Goal: Task Accomplishment & Management: Manage account settings

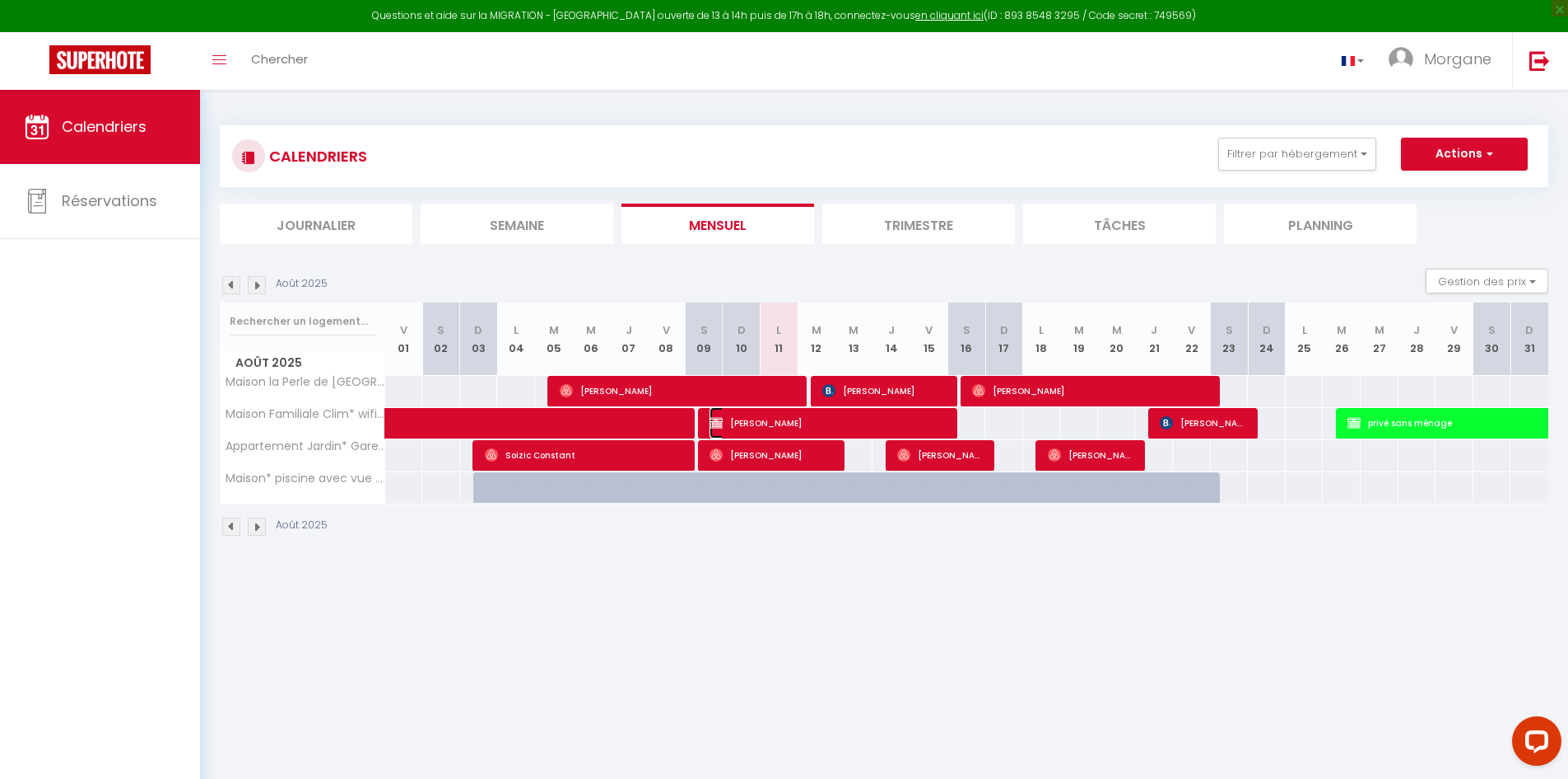
click at [827, 421] on span "[PERSON_NAME]" at bounding box center [830, 423] width 240 height 32
select select "OK"
select select "0"
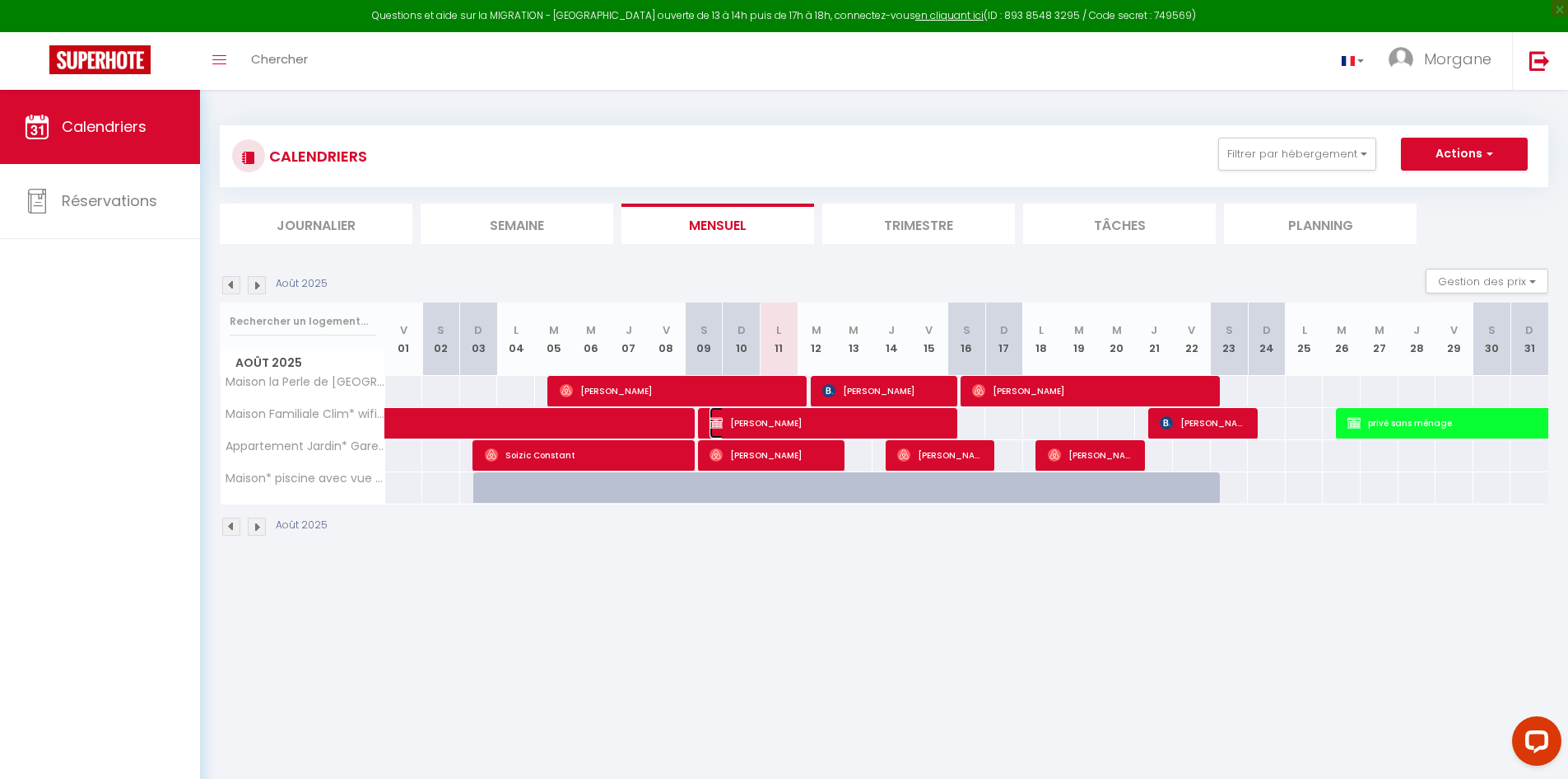
select select "1"
select select
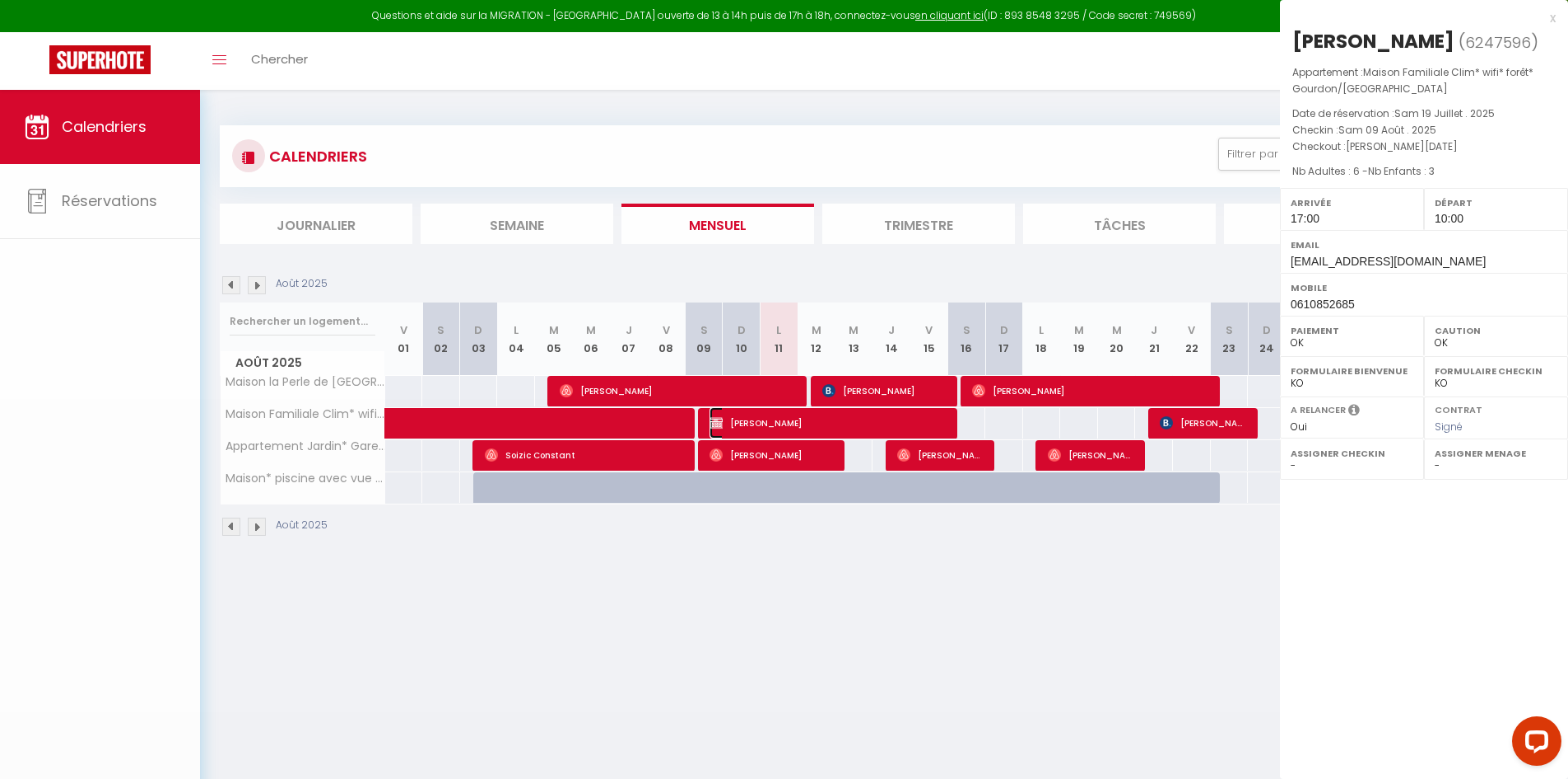
select select "47626"
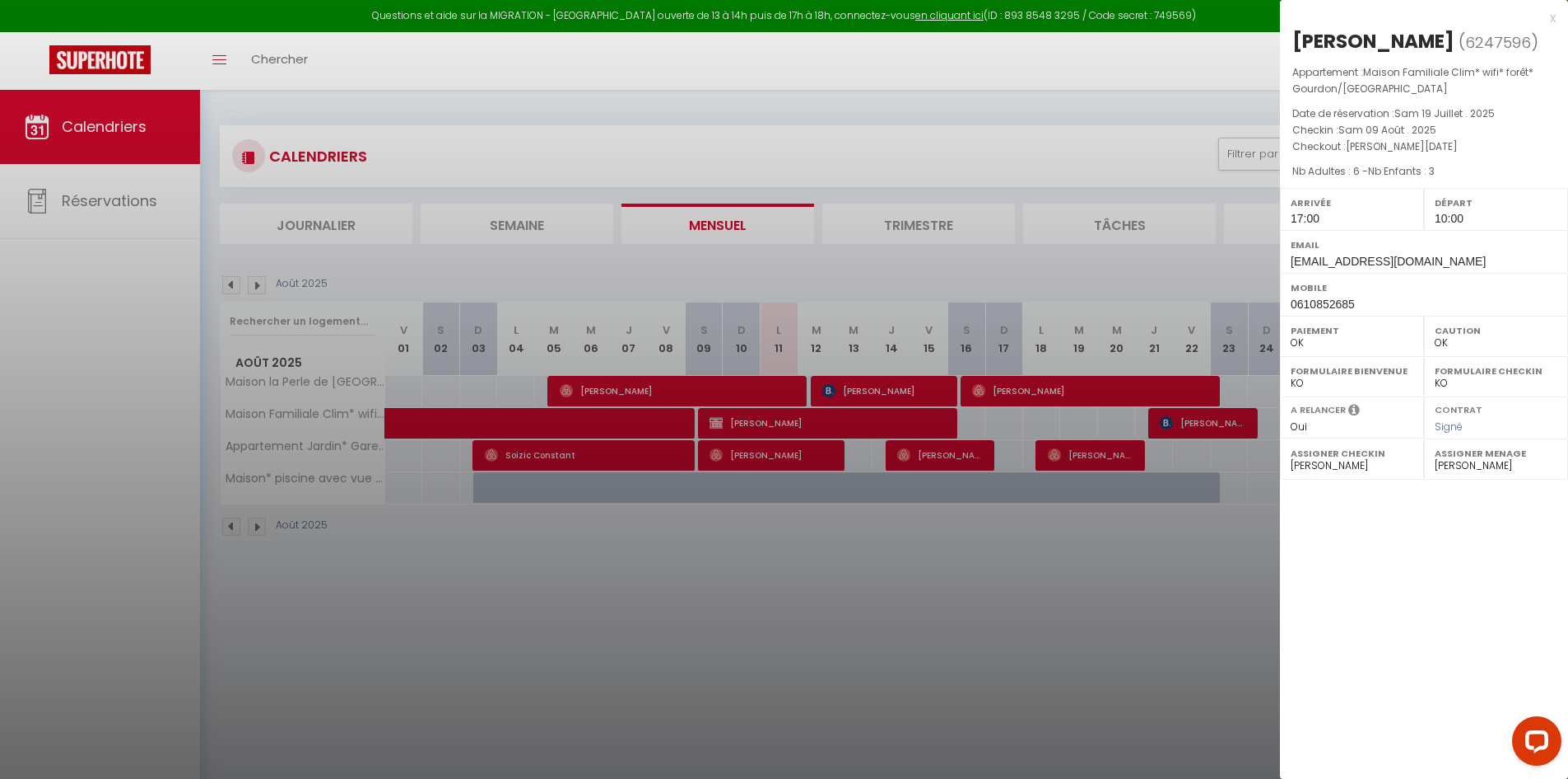
click at [901, 520] on div at bounding box center [784, 390] width 1568 height 779
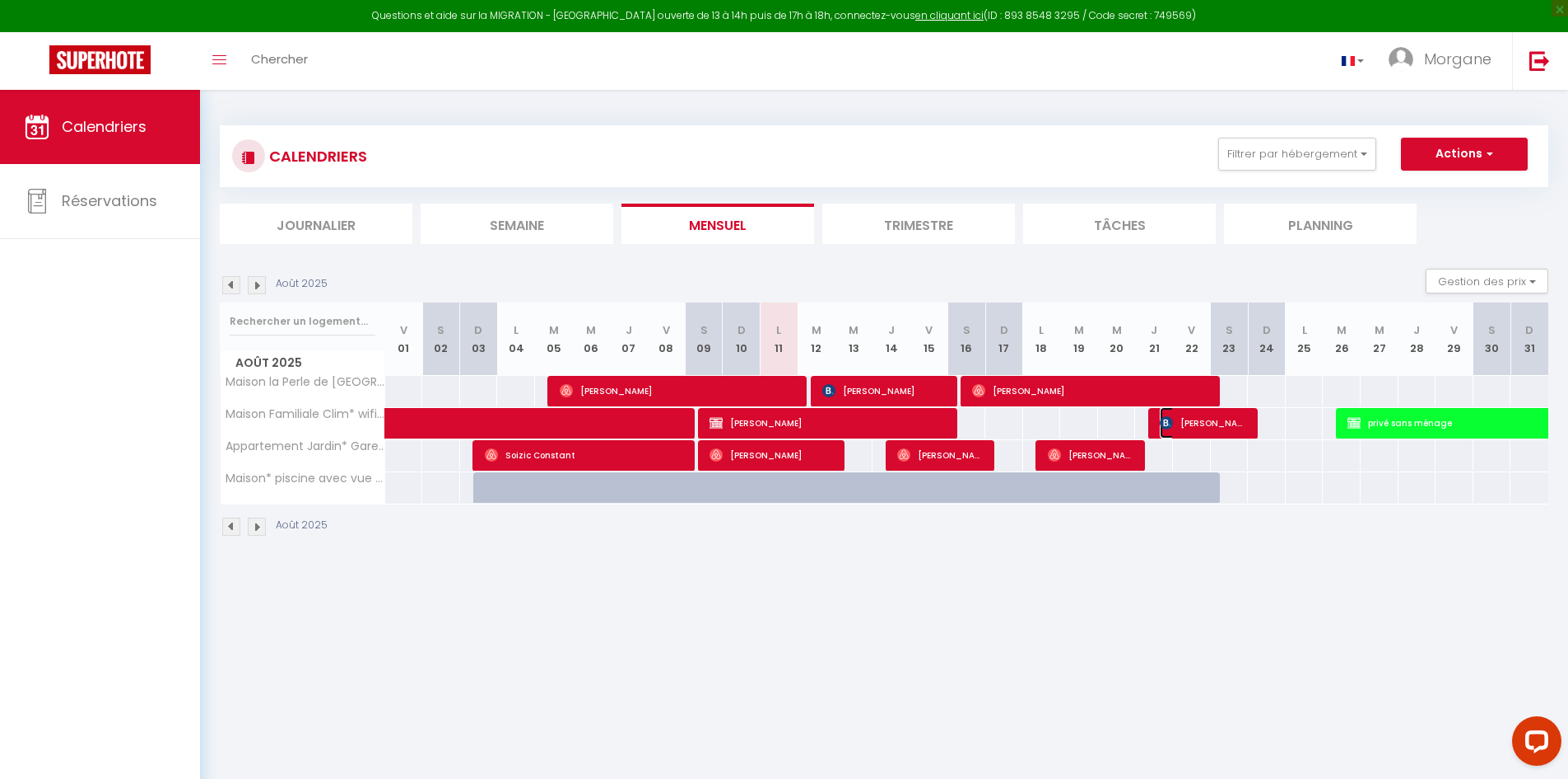
click at [1185, 416] on span "[PERSON_NAME]" at bounding box center [1203, 423] width 88 height 32
select select "KO"
select select
select select "49397"
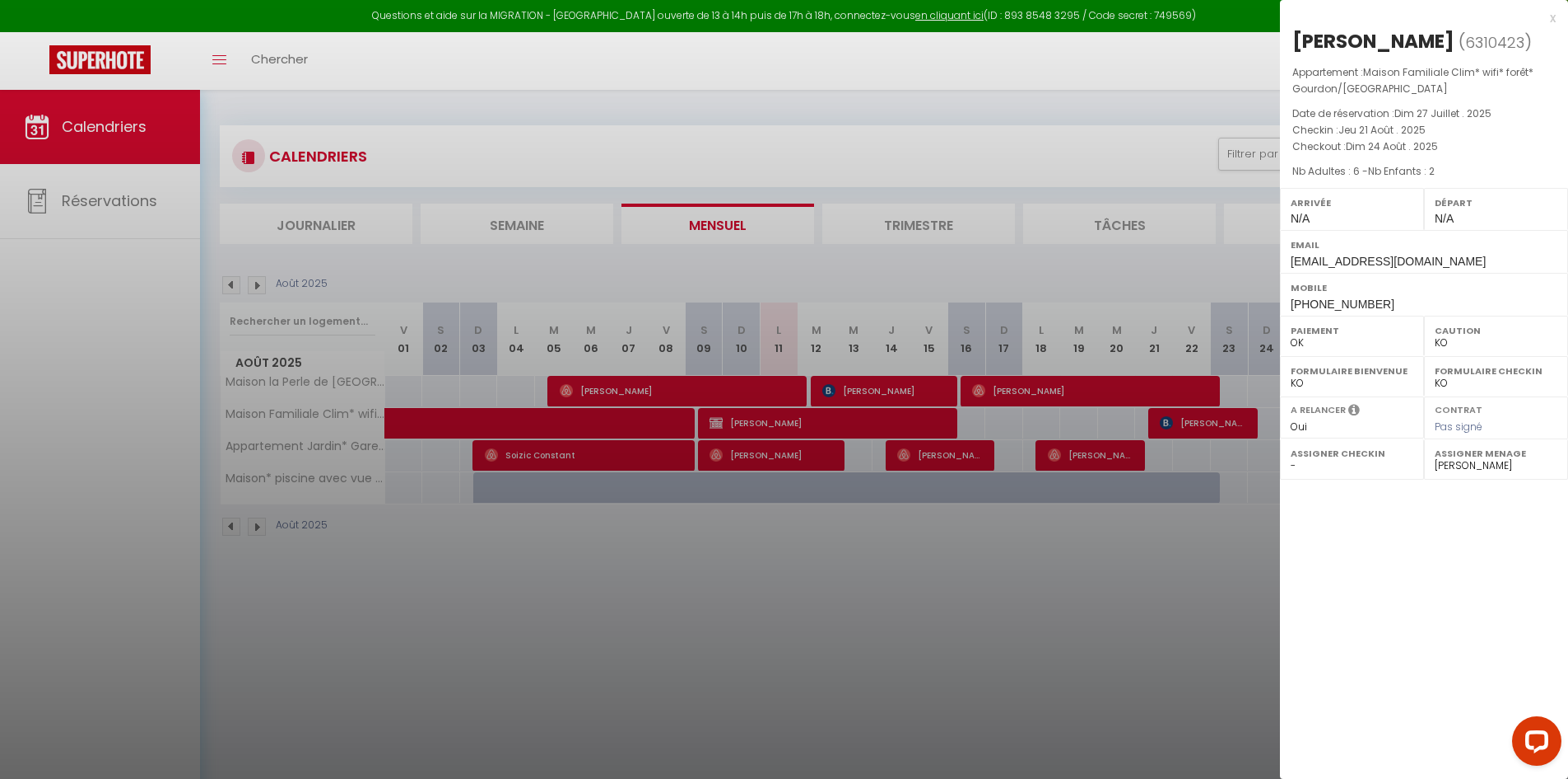
click at [1206, 610] on div at bounding box center [784, 390] width 1568 height 779
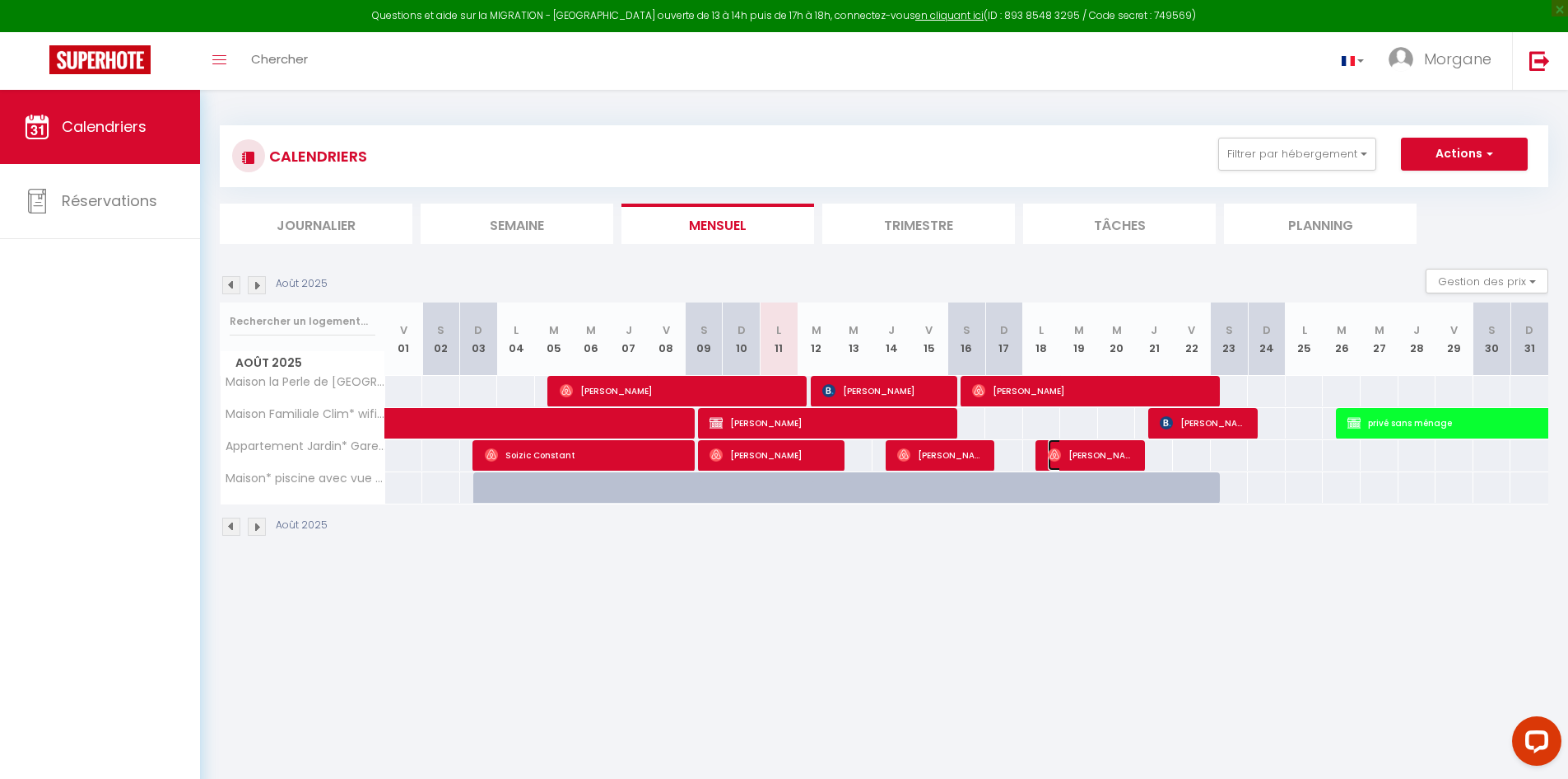
click at [1056, 456] on img at bounding box center [1054, 454] width 13 height 13
select select "OK"
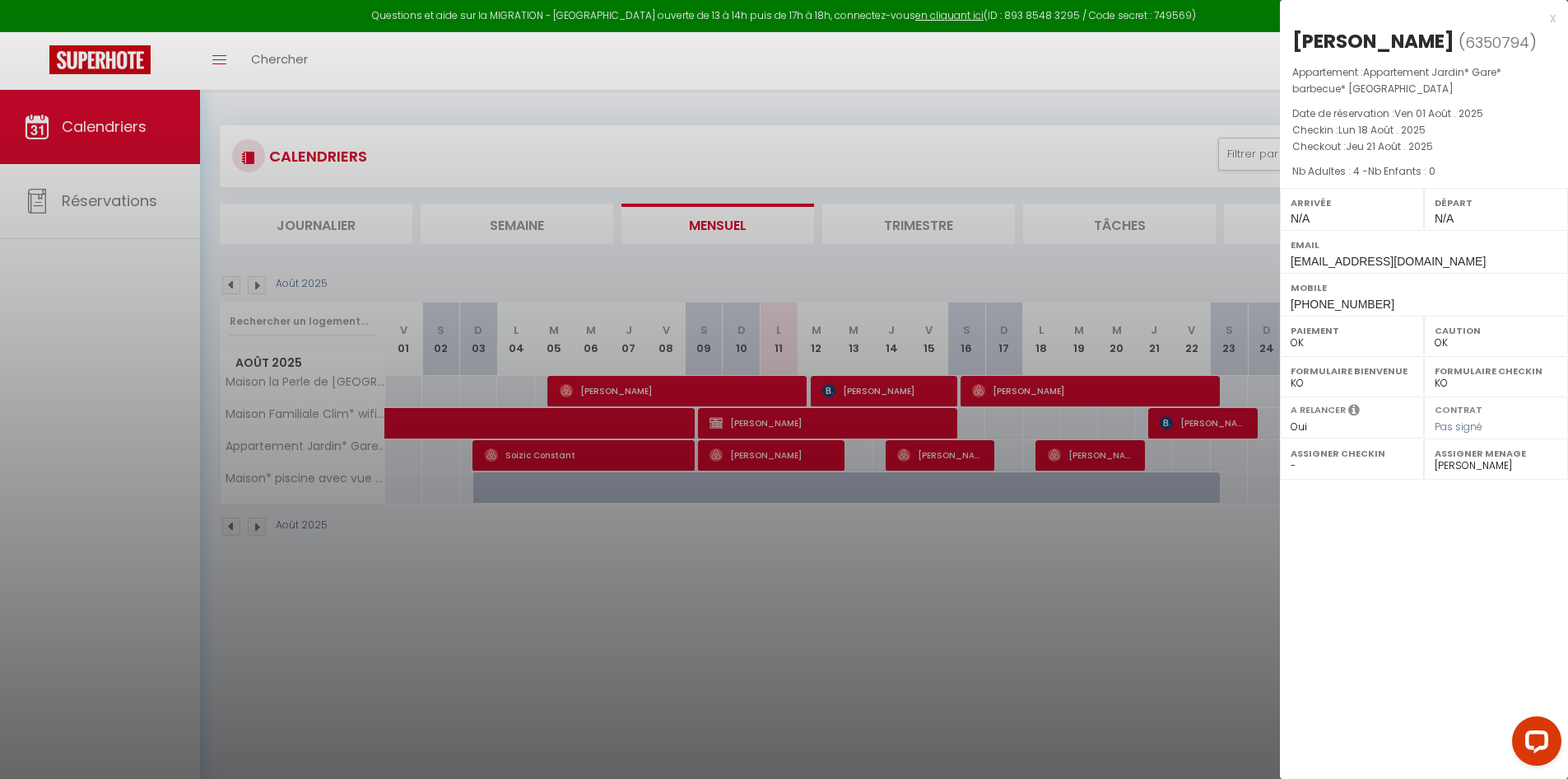
click at [947, 452] on div at bounding box center [784, 390] width 1568 height 779
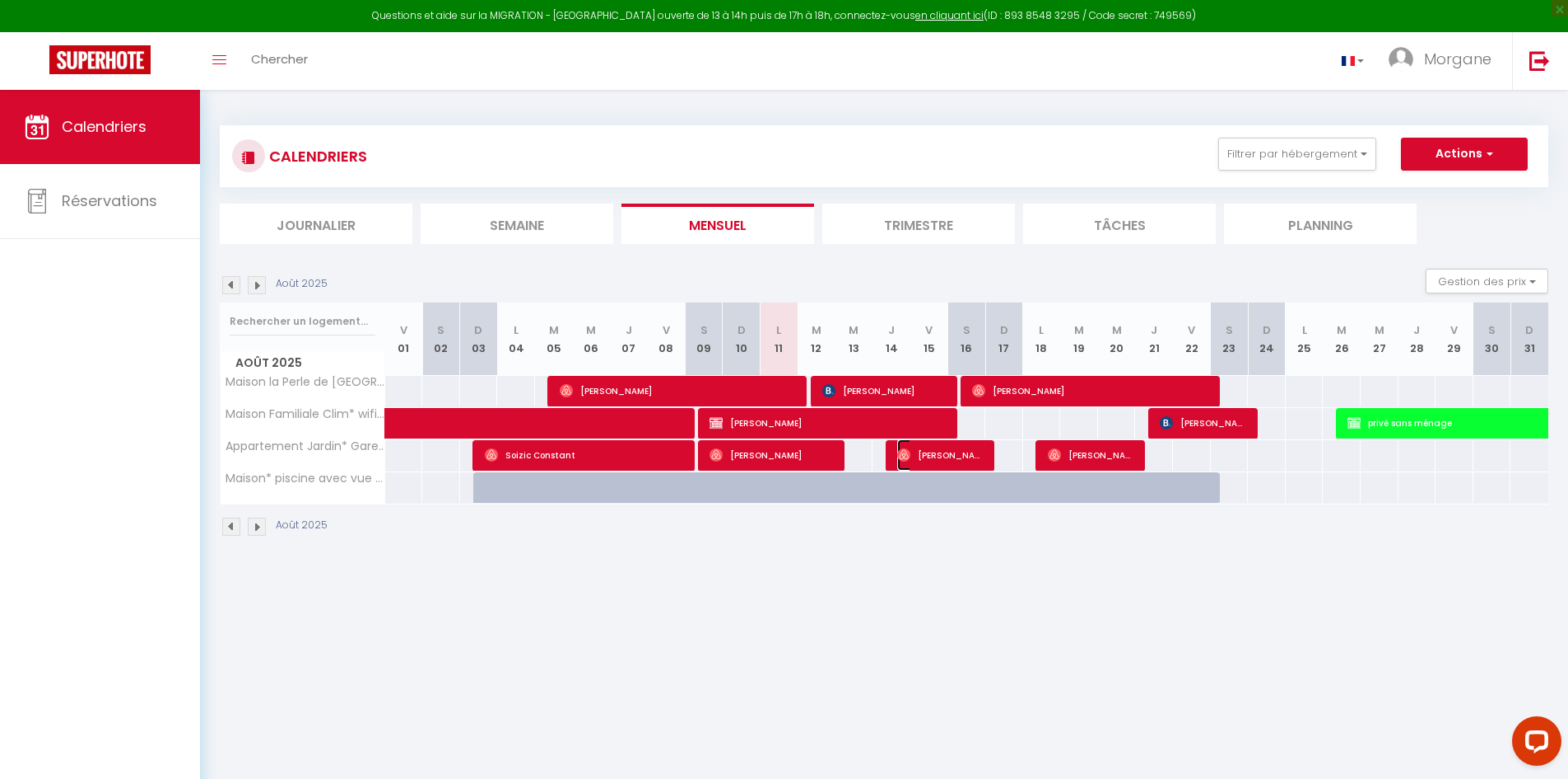
click at [947, 452] on span "[PERSON_NAME]" at bounding box center [941, 455] width 88 height 32
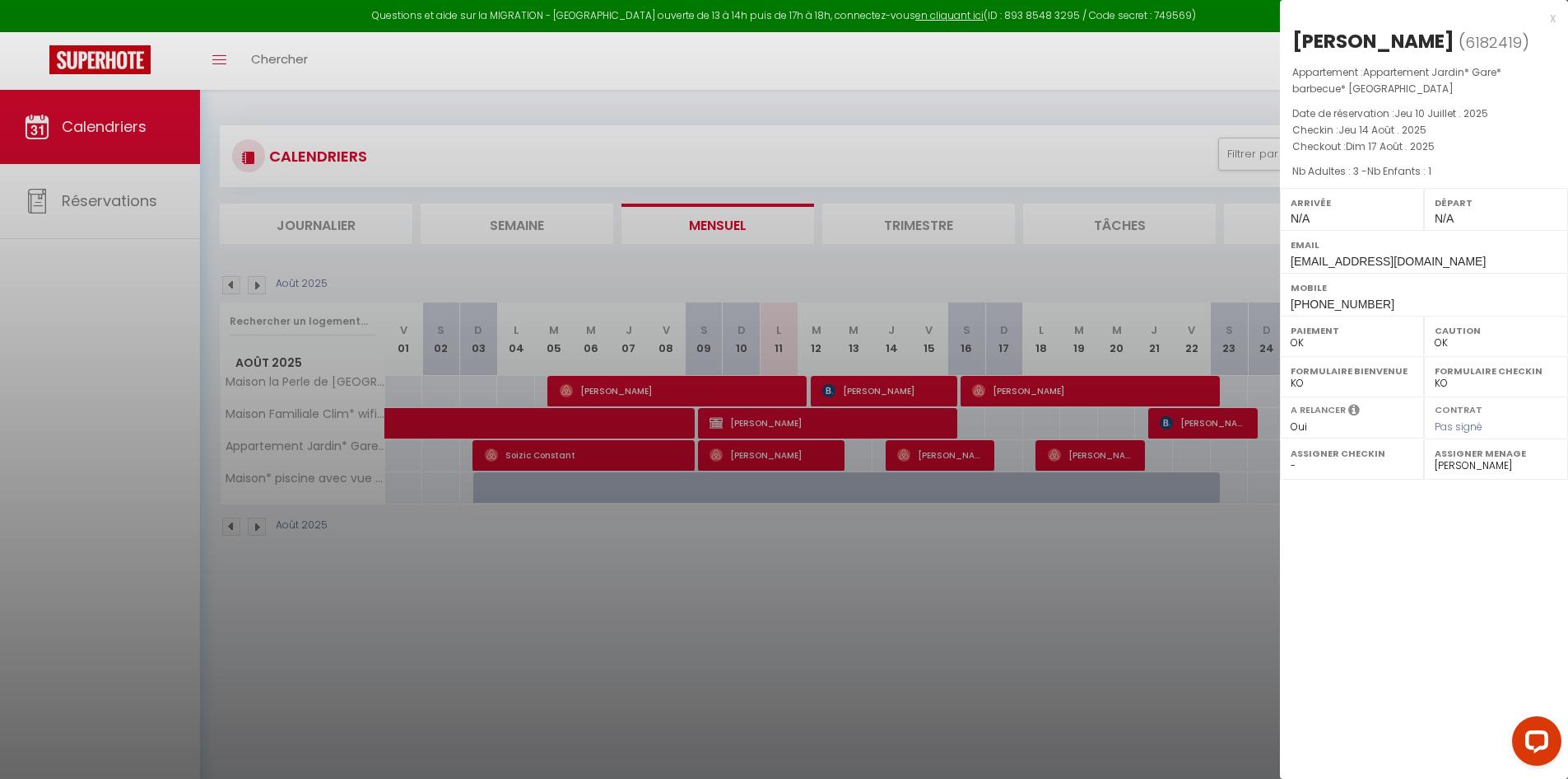
click at [993, 607] on div at bounding box center [784, 390] width 1568 height 779
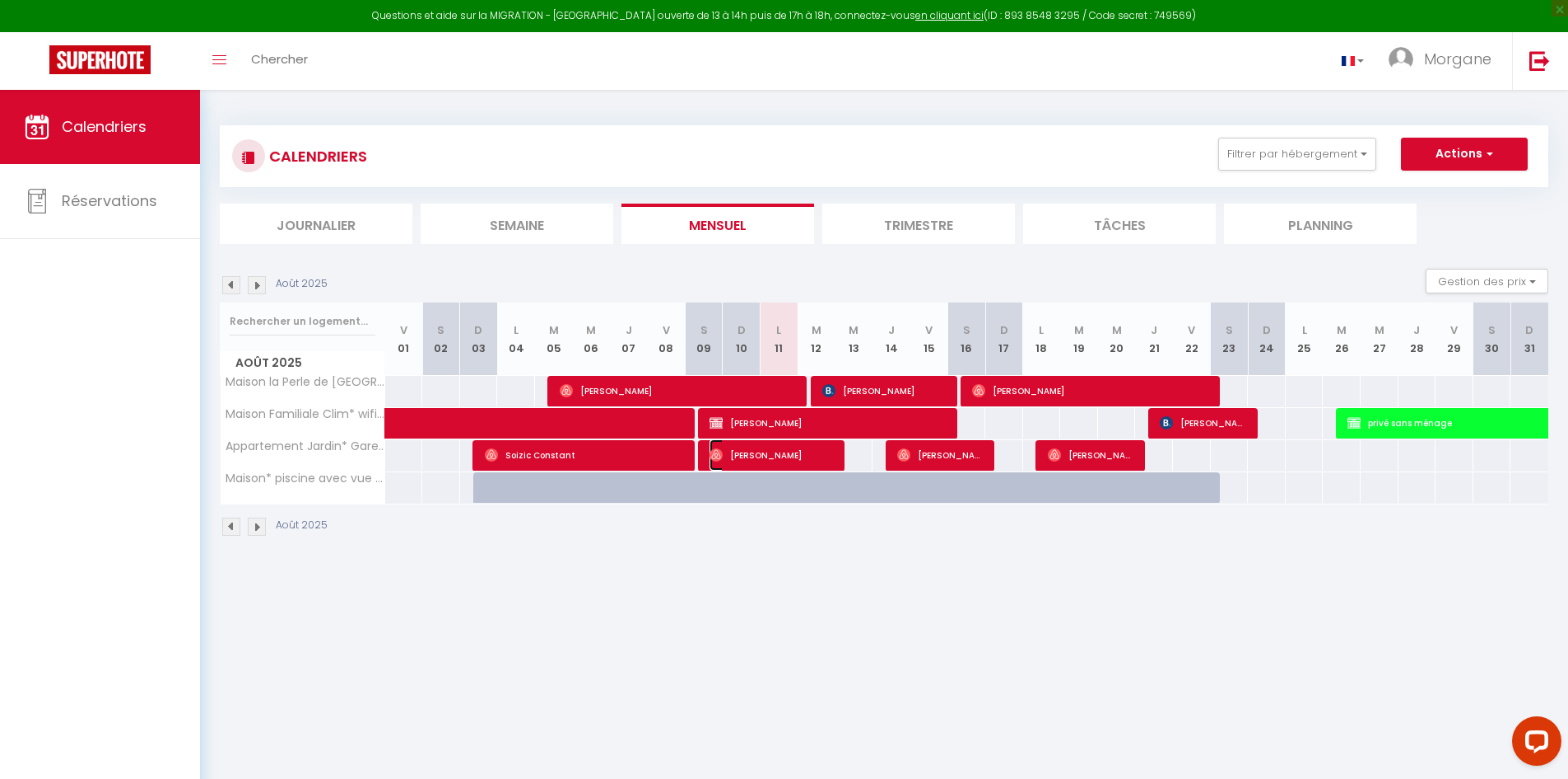
click at [815, 464] on span "[PERSON_NAME]" at bounding box center [773, 455] width 126 height 32
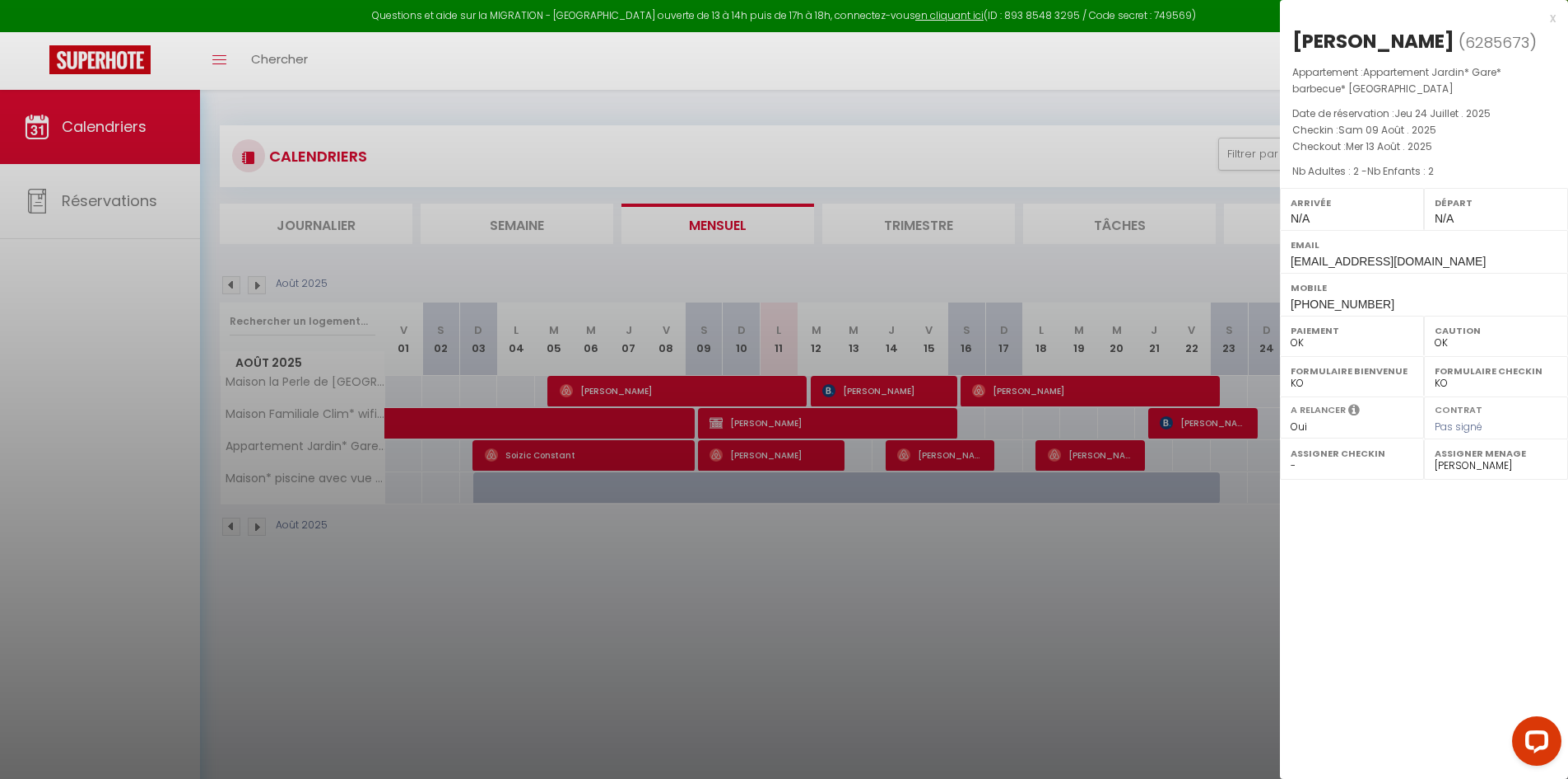
click at [1100, 557] on div at bounding box center [784, 390] width 1568 height 779
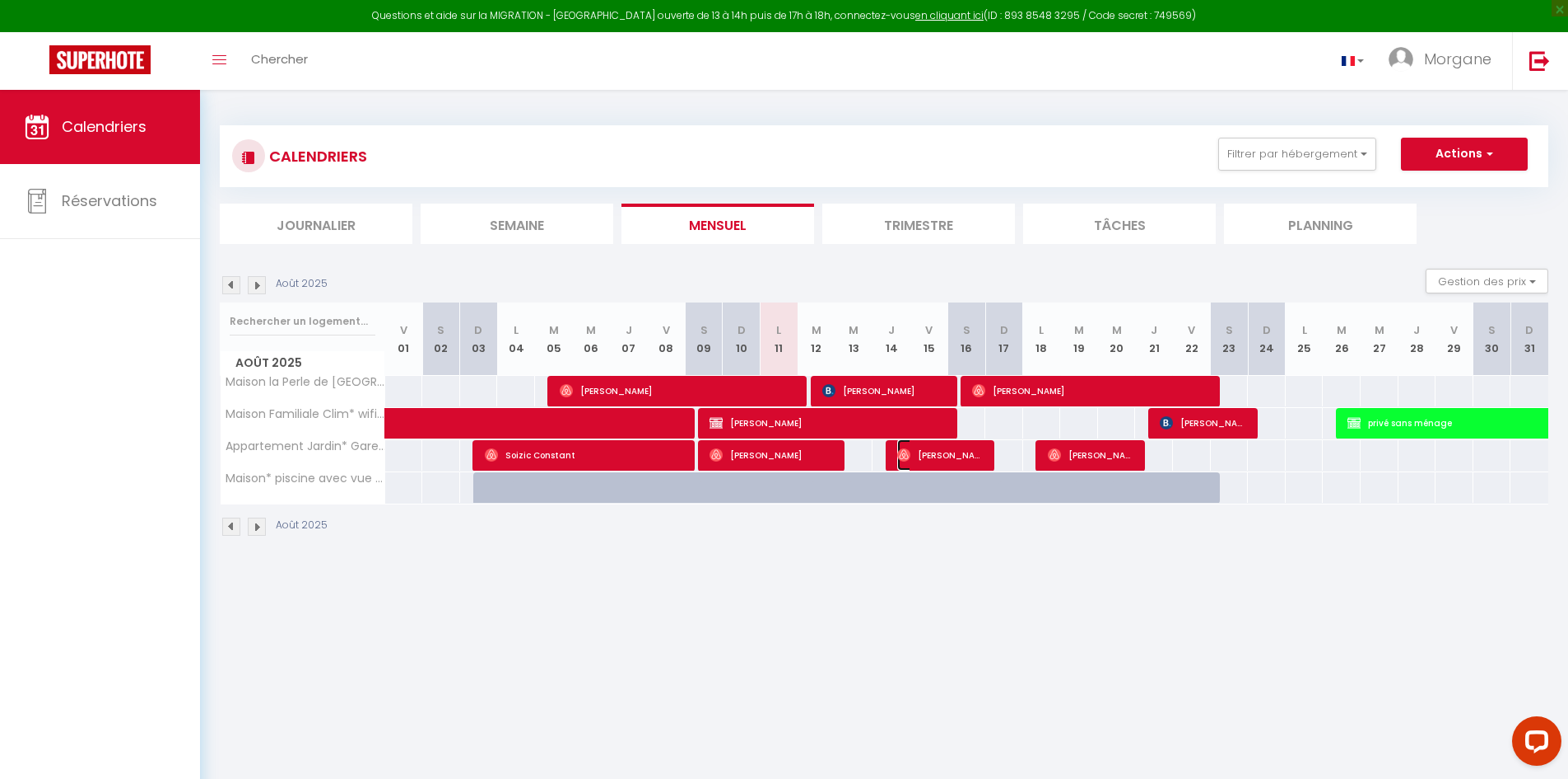
click at [921, 457] on span "[PERSON_NAME]" at bounding box center [941, 455] width 88 height 32
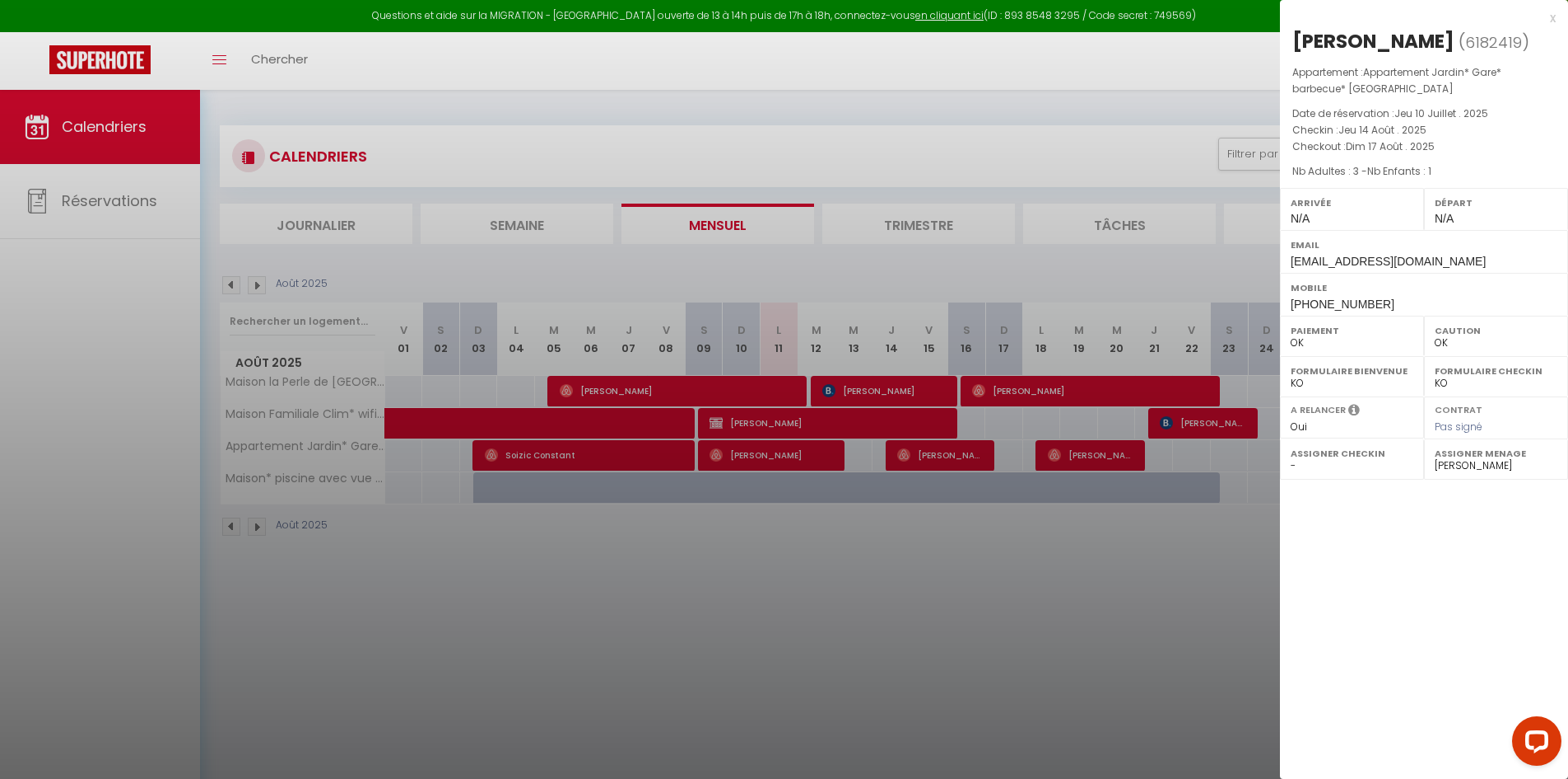
click at [949, 554] on div at bounding box center [784, 390] width 1568 height 779
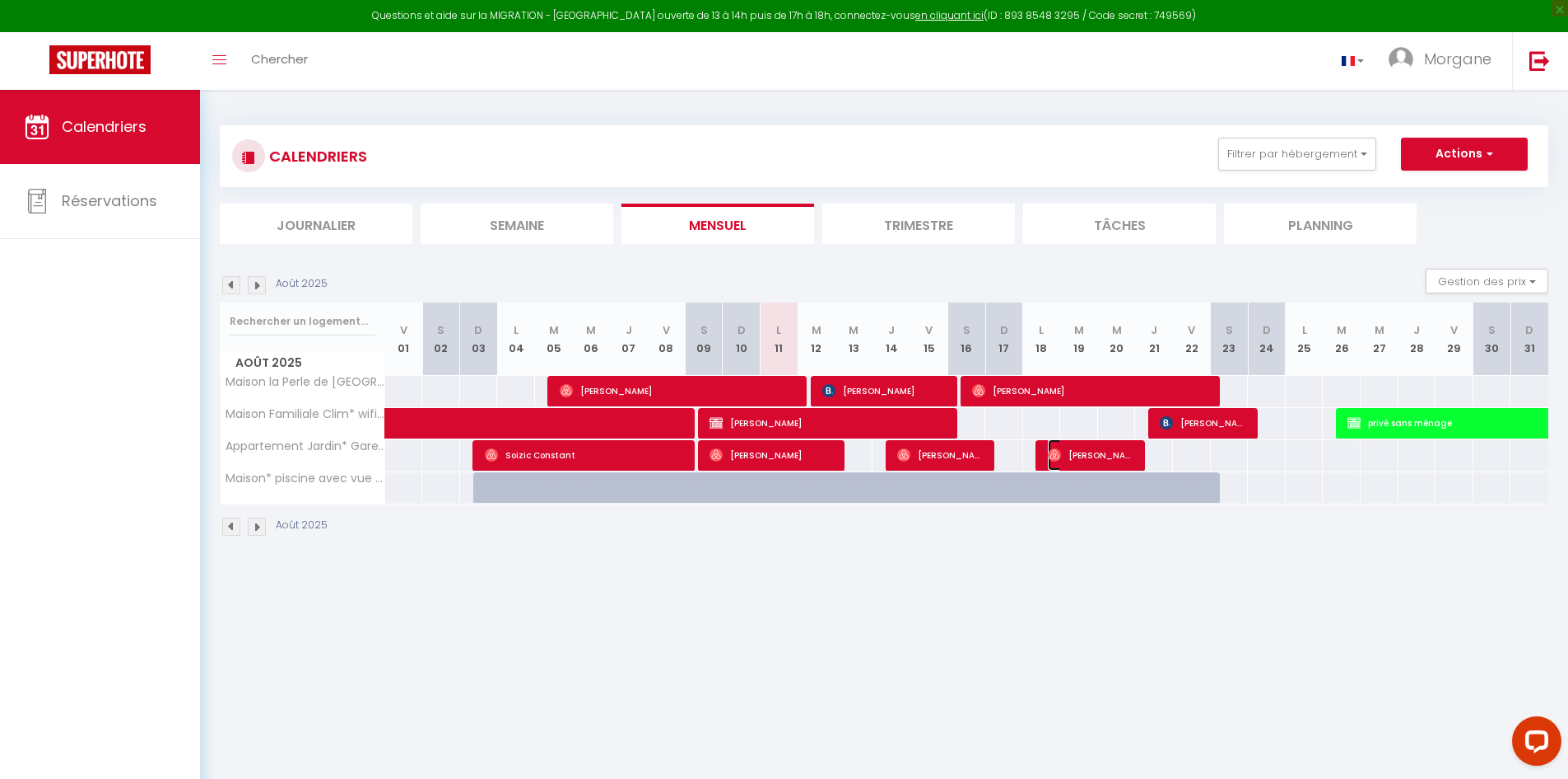
click at [1105, 459] on span "[PERSON_NAME]" at bounding box center [1092, 455] width 88 height 32
select select "47626"
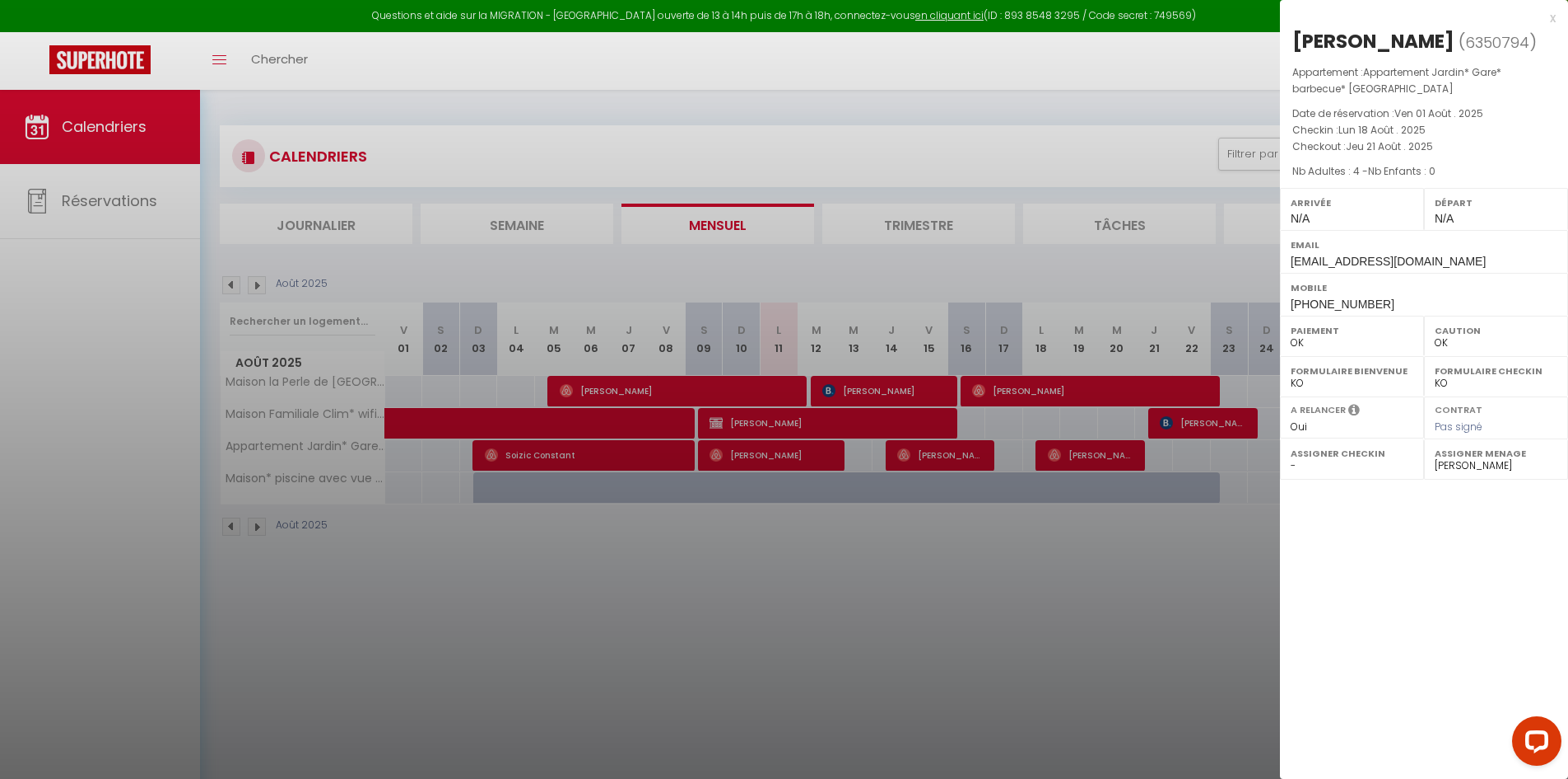
click at [1160, 428] on div at bounding box center [784, 390] width 1568 height 779
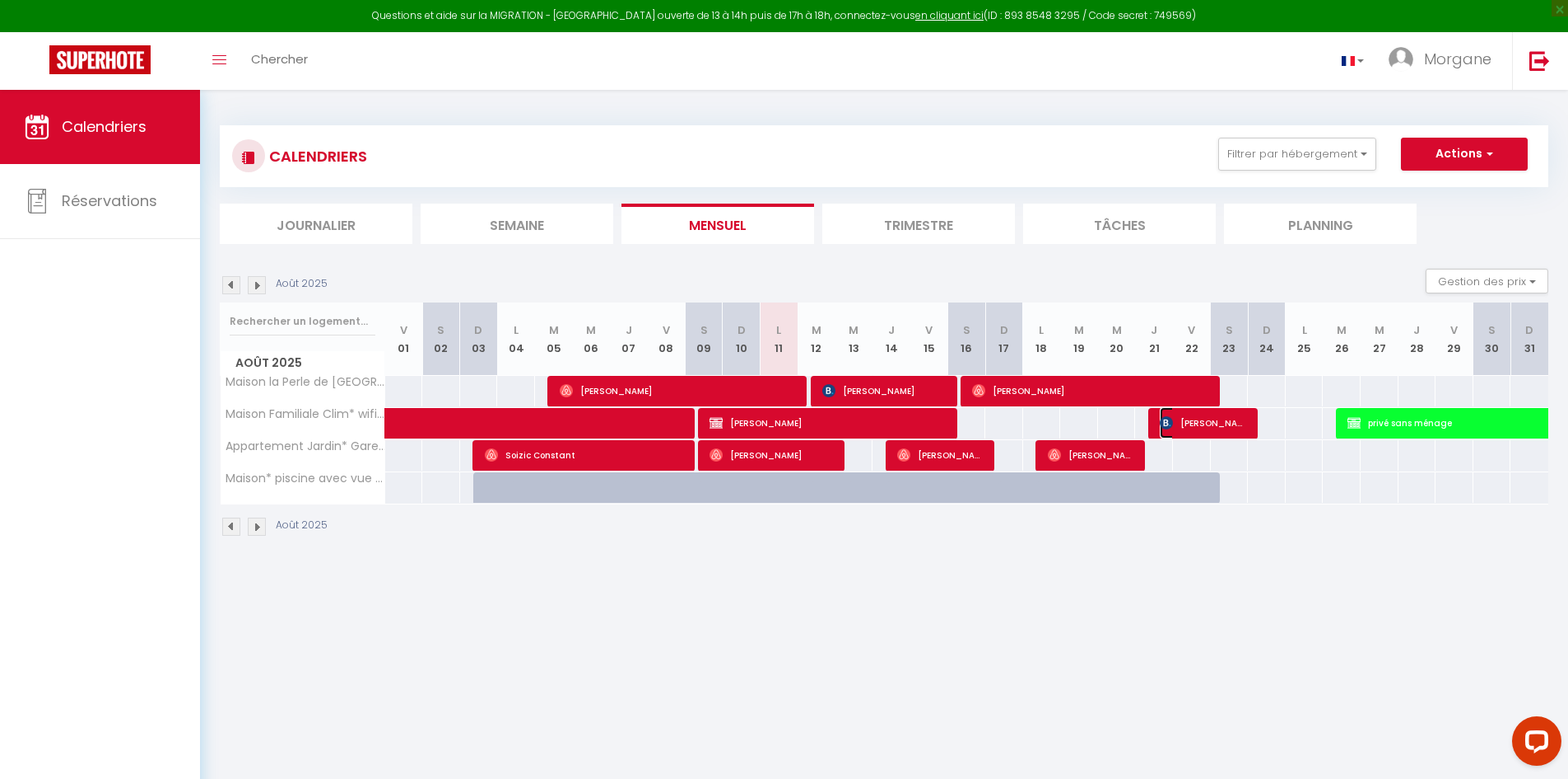
click at [1169, 427] on img at bounding box center [1166, 422] width 13 height 13
select select "KO"
select select "49397"
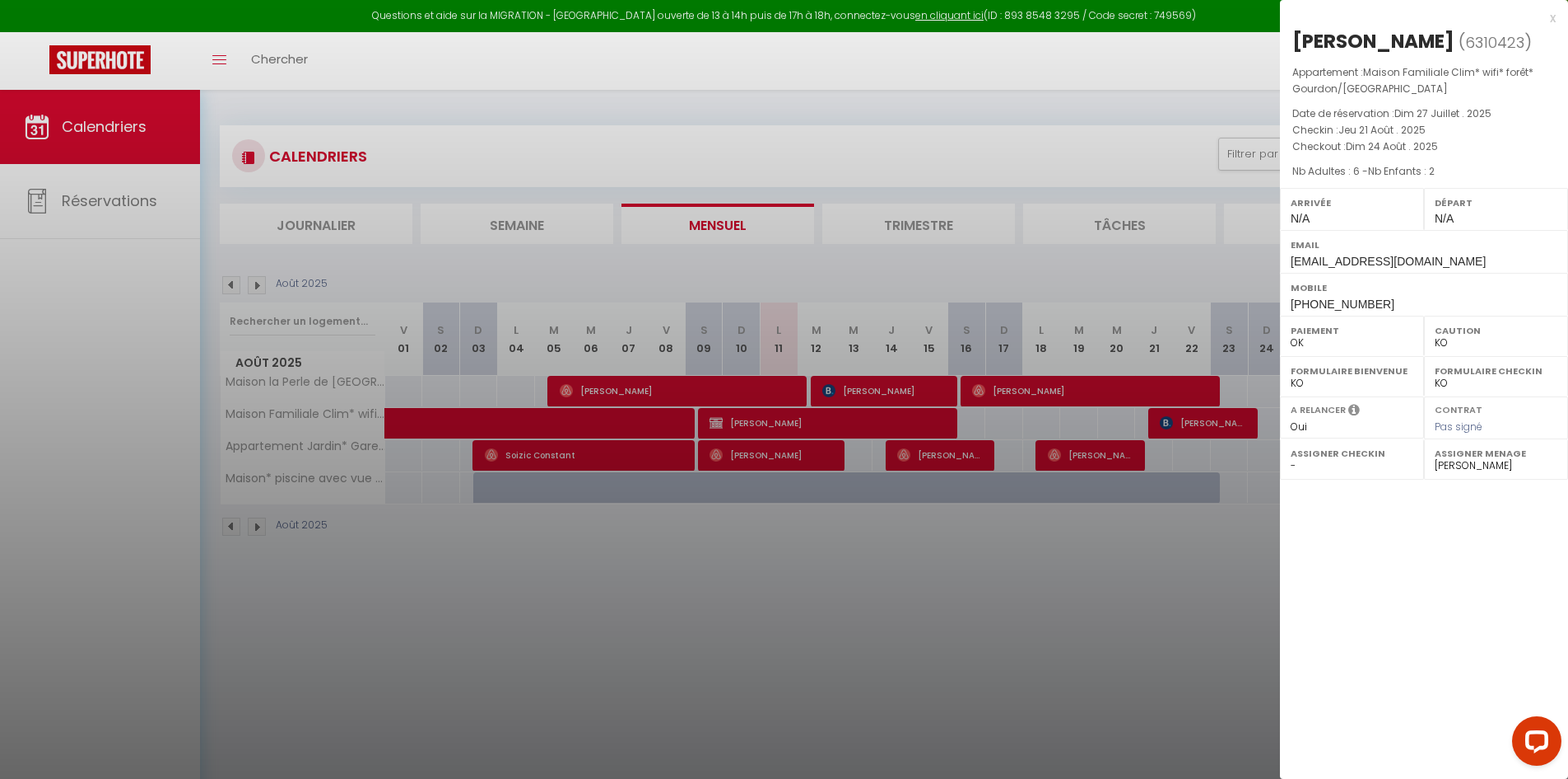
click at [1180, 549] on div at bounding box center [784, 390] width 1568 height 779
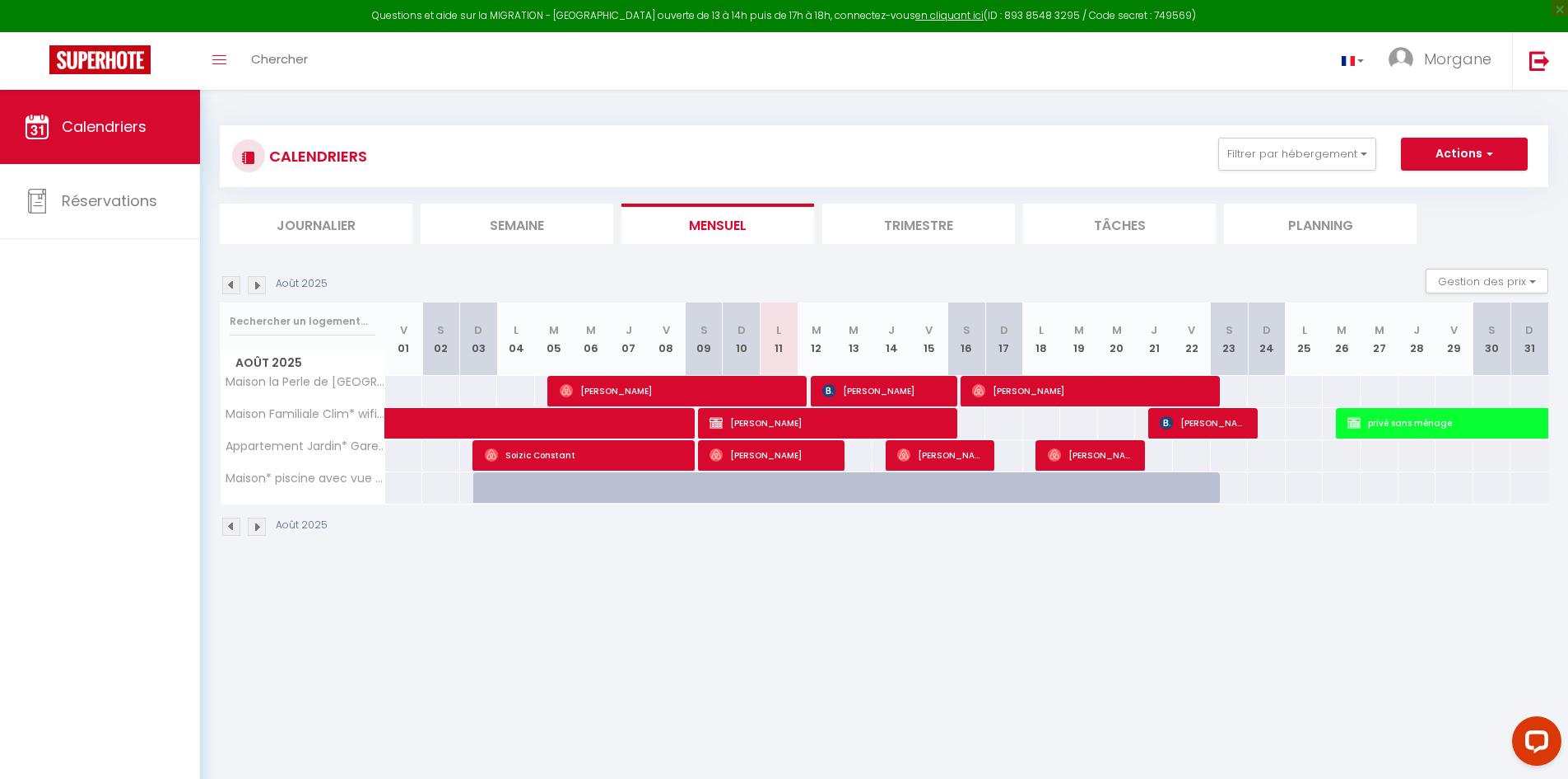
click at [261, 526] on img at bounding box center [257, 526] width 18 height 18
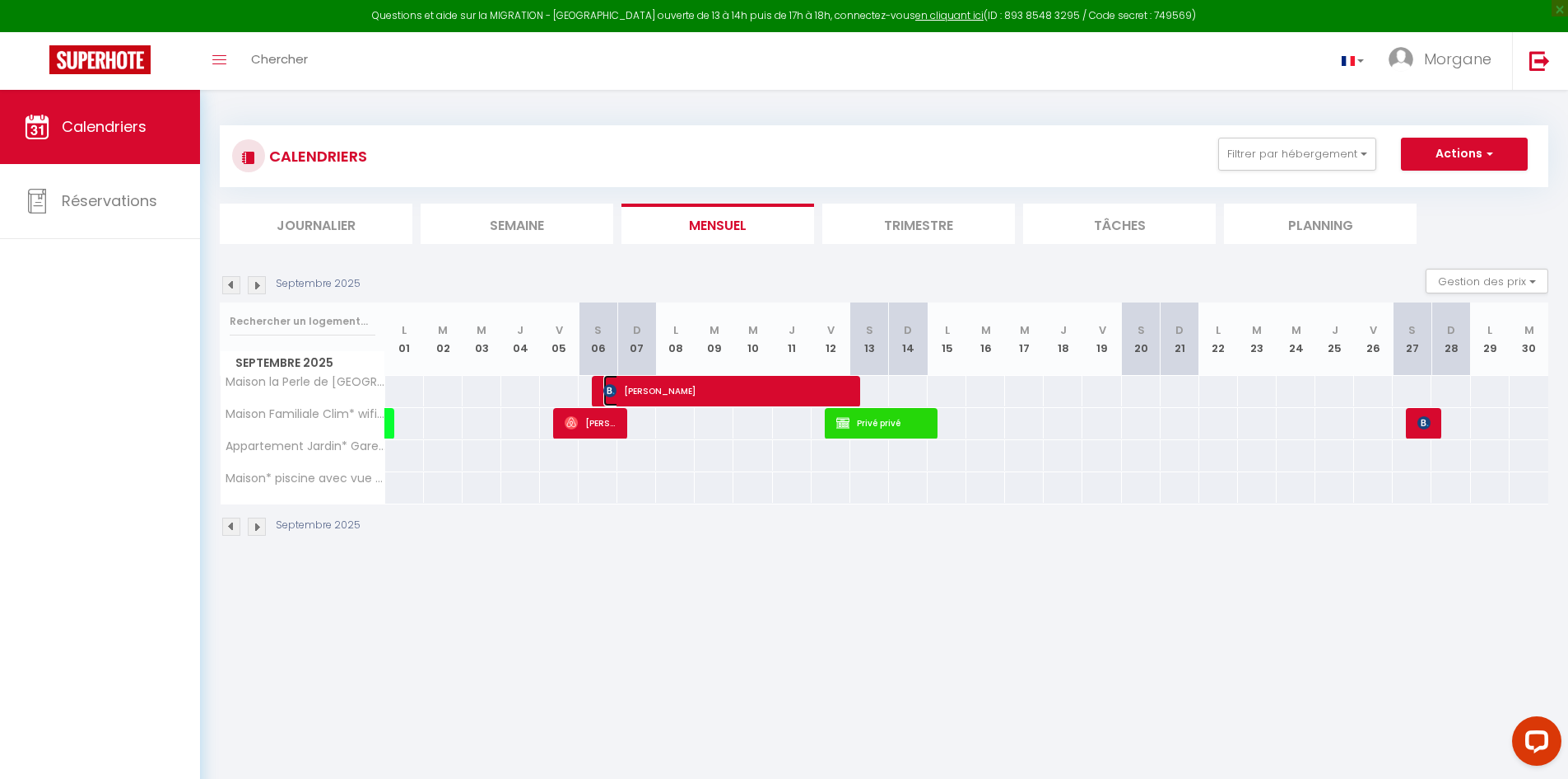
click at [666, 397] on span "[PERSON_NAME]" at bounding box center [726, 390] width 246 height 32
select select "13021"
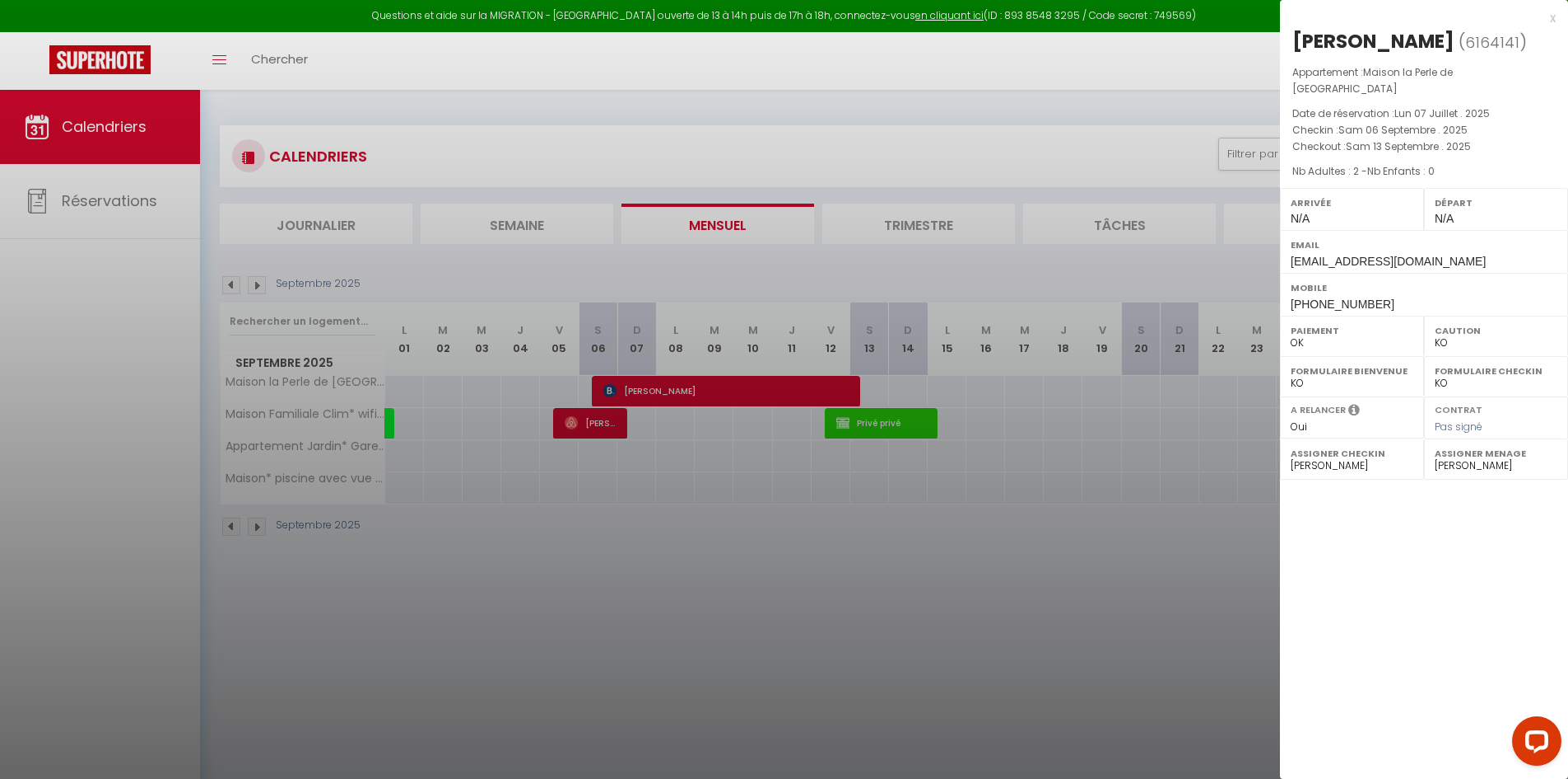
click at [588, 422] on div at bounding box center [784, 390] width 1568 height 779
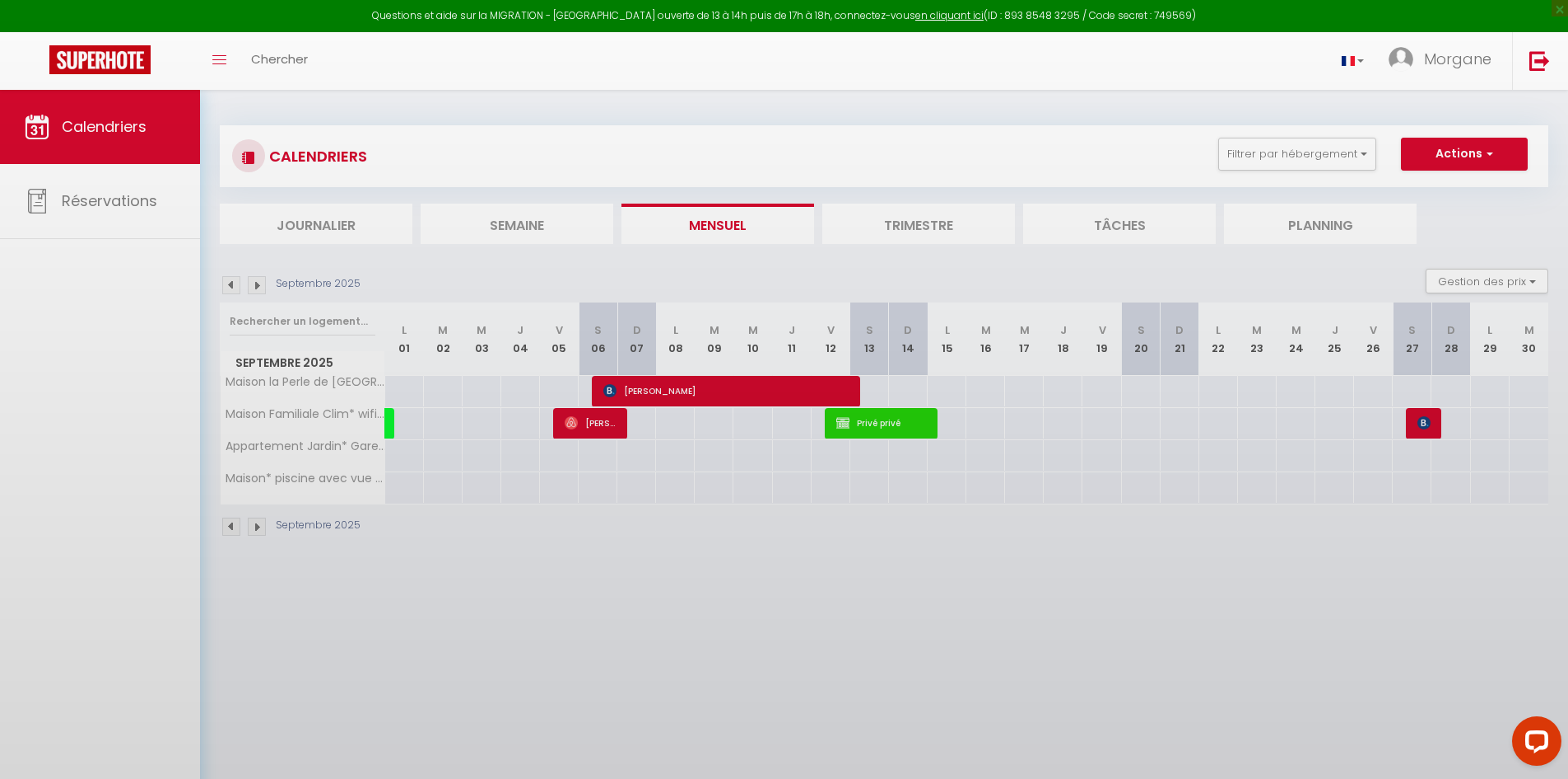
click at [588, 422] on body "Questions et aide sur la MIGRATION - [GEOGRAPHIC_DATA] ouverte de 13 à 14h puis…" at bounding box center [784, 480] width 1568 height 779
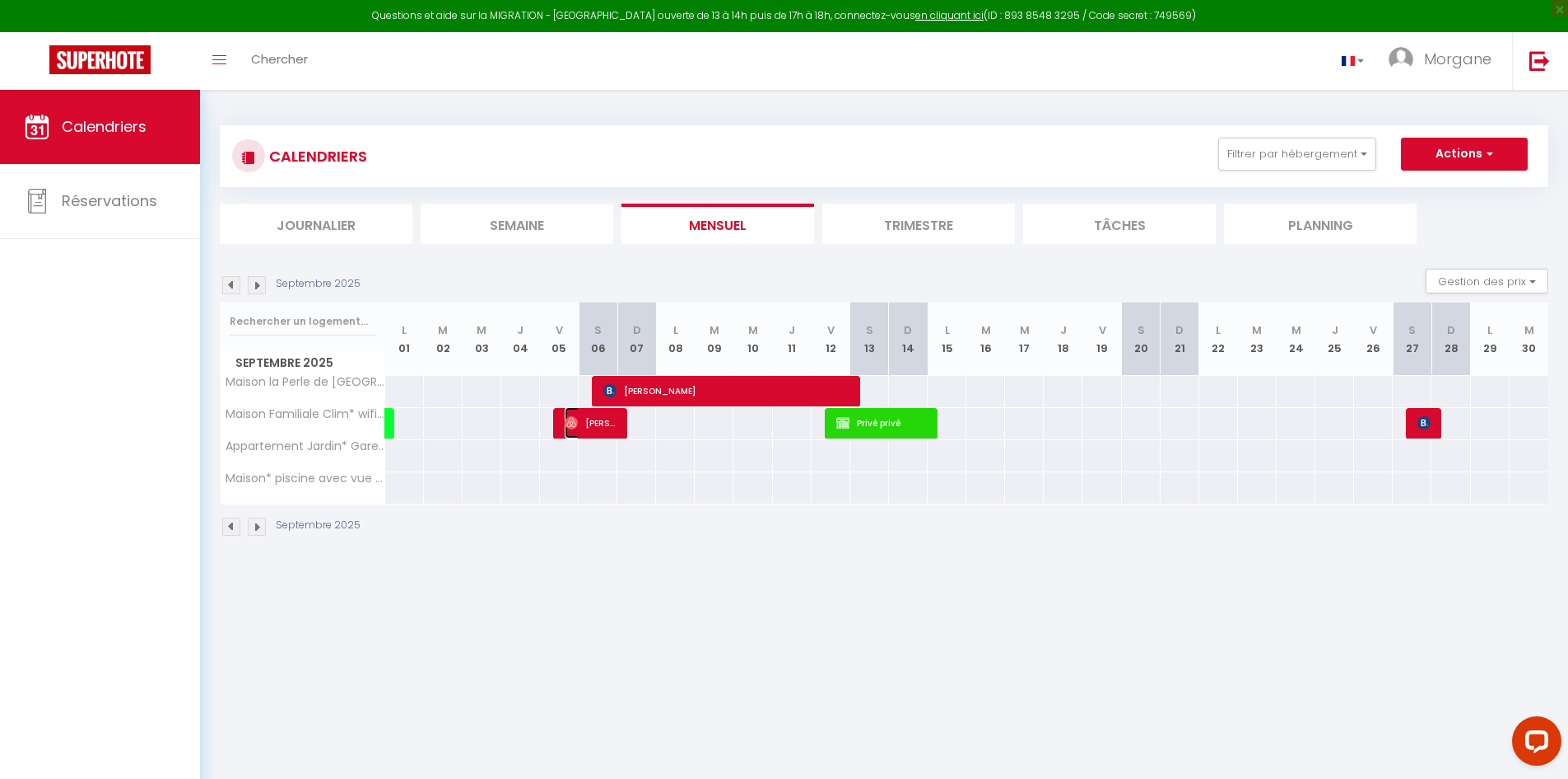
click at [570, 429] on span "[PERSON_NAME]" at bounding box center [590, 423] width 52 height 32
select select "OK"
select select "49397"
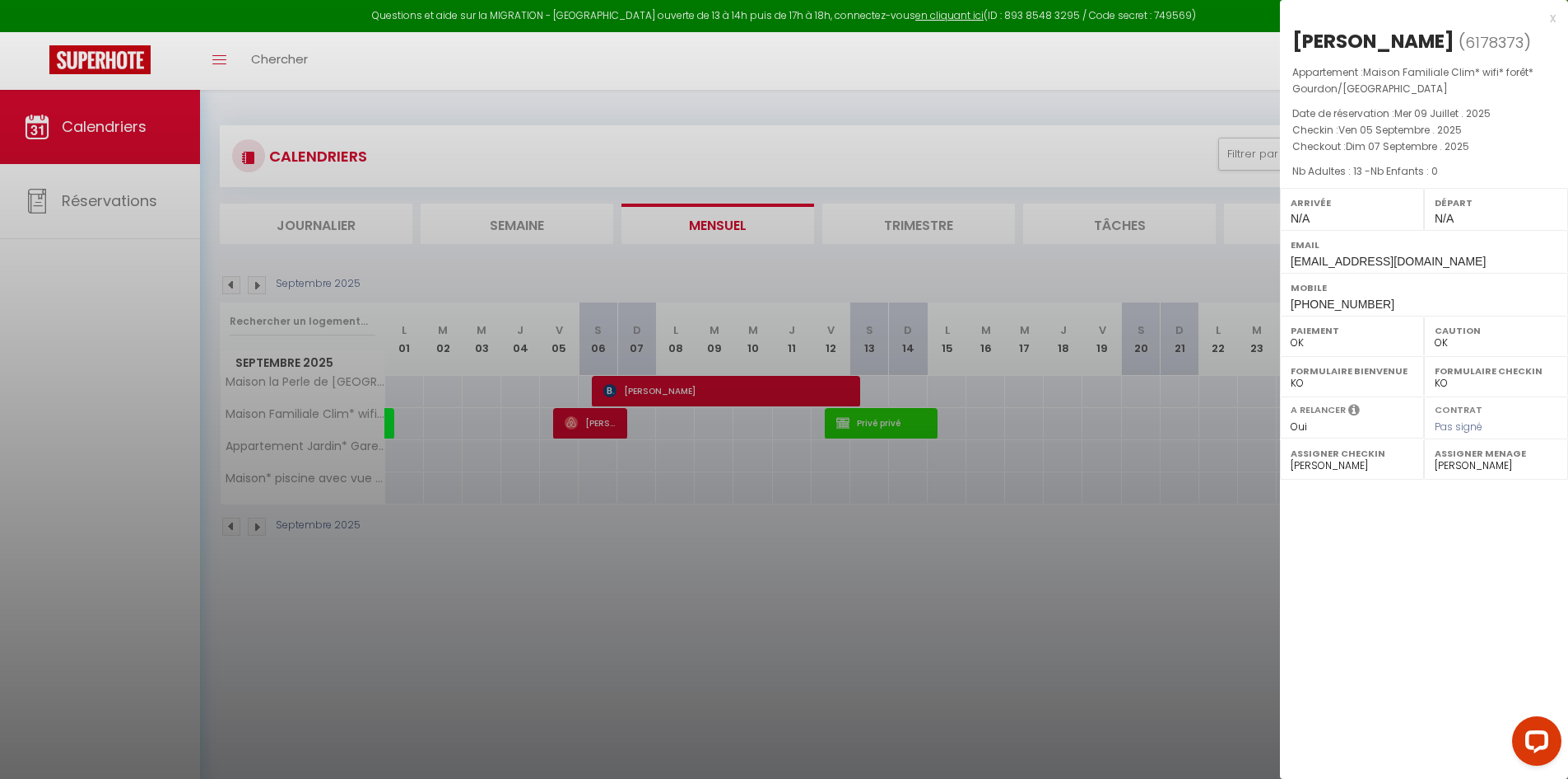
drag, startPoint x: 756, startPoint y: 598, endPoint x: 754, endPoint y: 590, distance: 8.2
click at [756, 601] on div at bounding box center [784, 390] width 1568 height 779
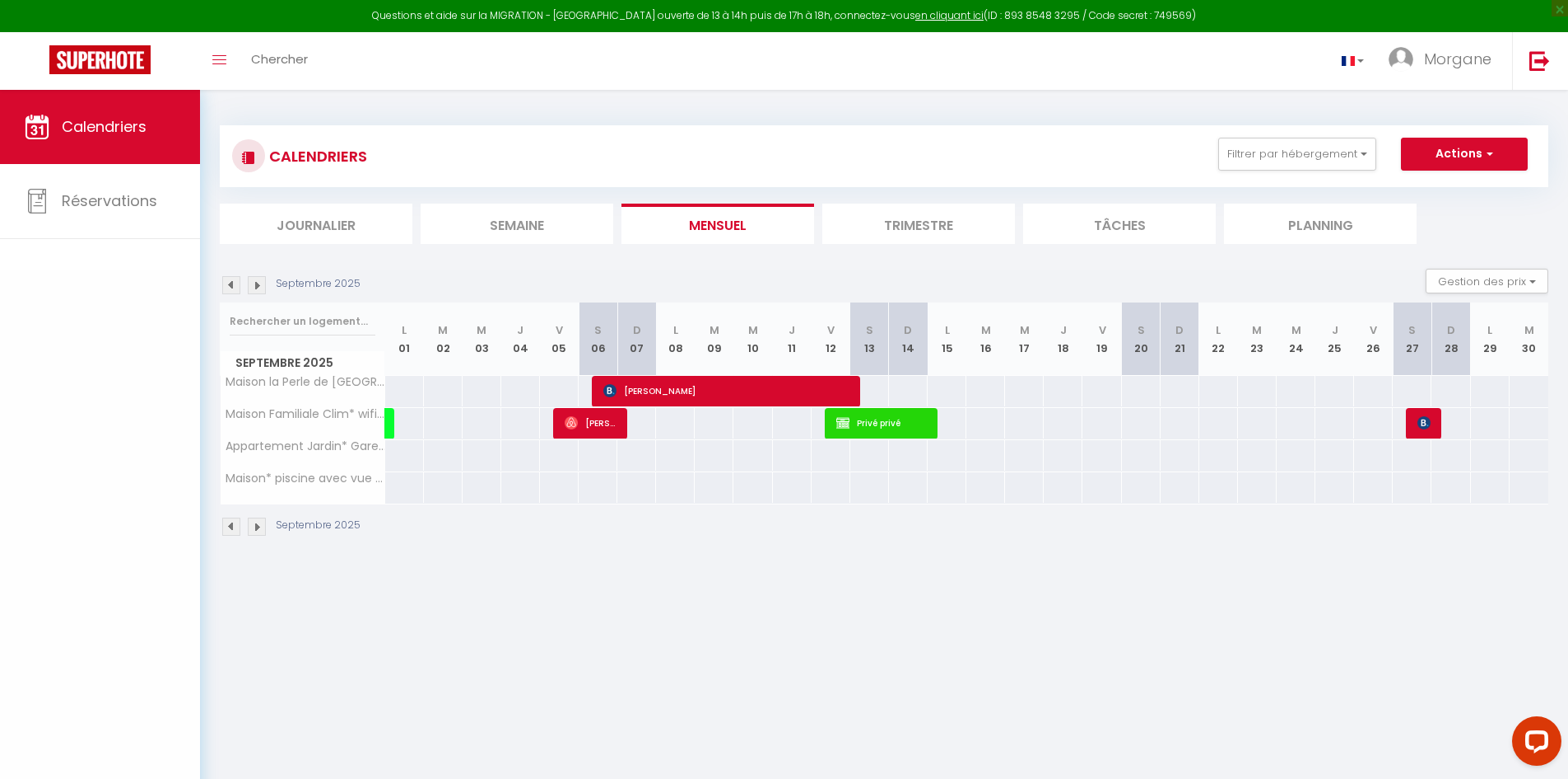
click at [753, 587] on body "Questions et aide sur la MIGRATION - [GEOGRAPHIC_DATA] ouverte de 13 à 14h puis…" at bounding box center [784, 480] width 1568 height 779
click at [1409, 427] on div at bounding box center [1425, 423] width 39 height 32
click at [1425, 422] on img at bounding box center [1423, 422] width 13 height 13
select select "KO"
select select
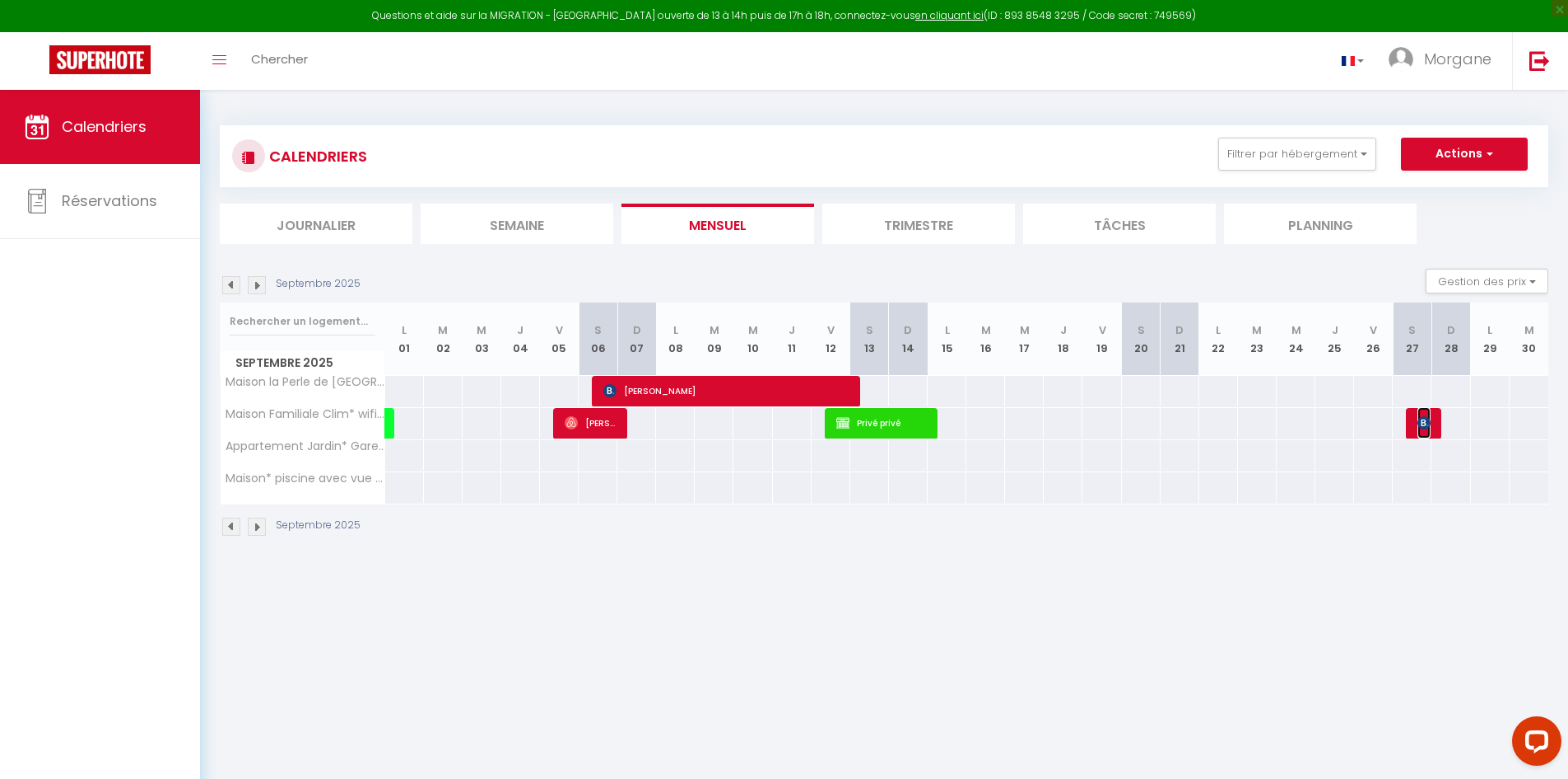
select select
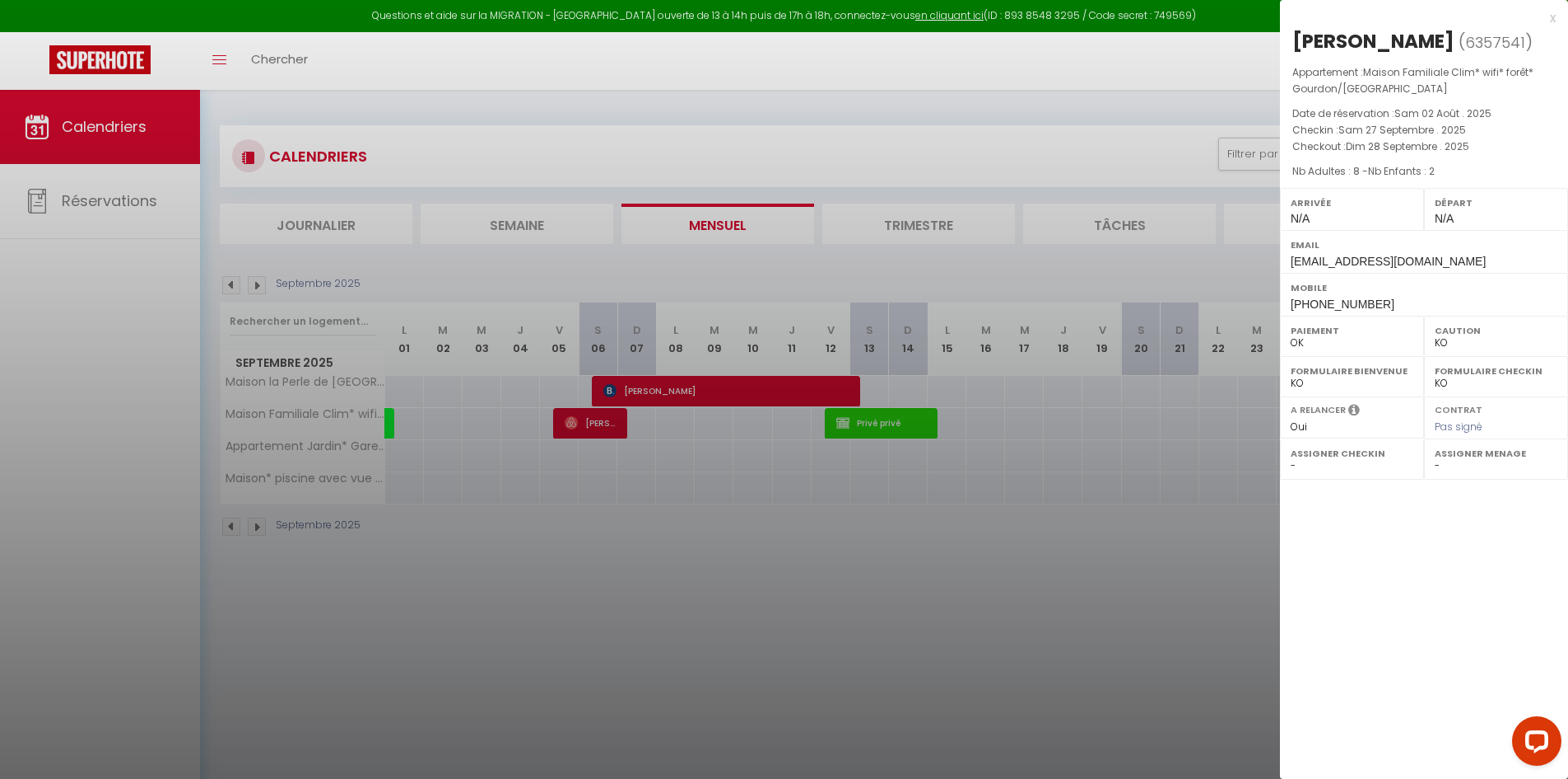
drag, startPoint x: 1200, startPoint y: 545, endPoint x: 1209, endPoint y: 519, distance: 27.5
click at [1199, 545] on div at bounding box center [784, 390] width 1568 height 779
